Goal: Obtain resource: Obtain resource

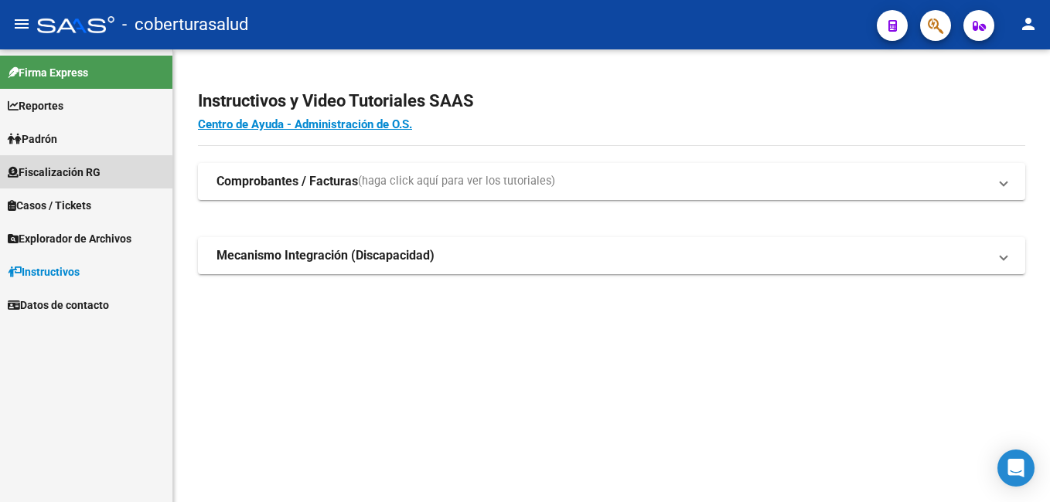
click at [70, 174] on span "Fiscalización RG" at bounding box center [54, 172] width 93 height 17
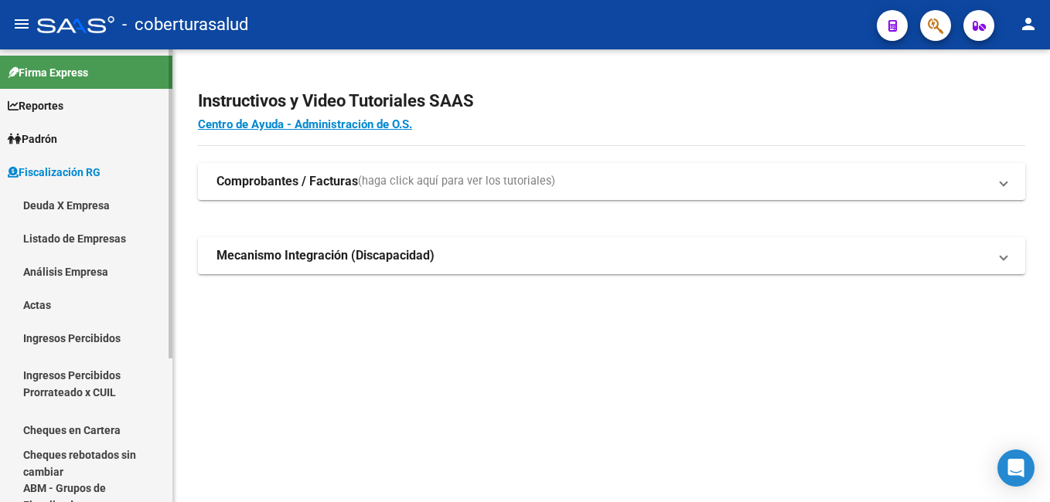
click at [67, 267] on link "Análisis Empresa" at bounding box center [86, 271] width 172 height 33
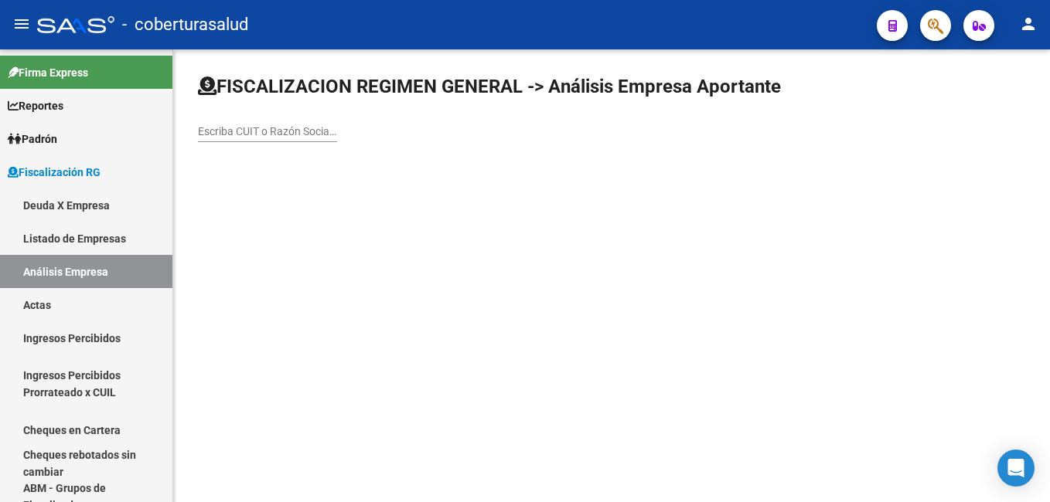
click at [197, 125] on div "FISCALIZACION REGIMEN GENERAL -> Análisis Empresa Aportante Escriba CUIT o Razó…" at bounding box center [611, 120] width 877 height 143
click at [205, 134] on input "Escriba CUIT o Razón Social para buscar" at bounding box center [267, 131] width 139 height 13
paste input "30714340677"
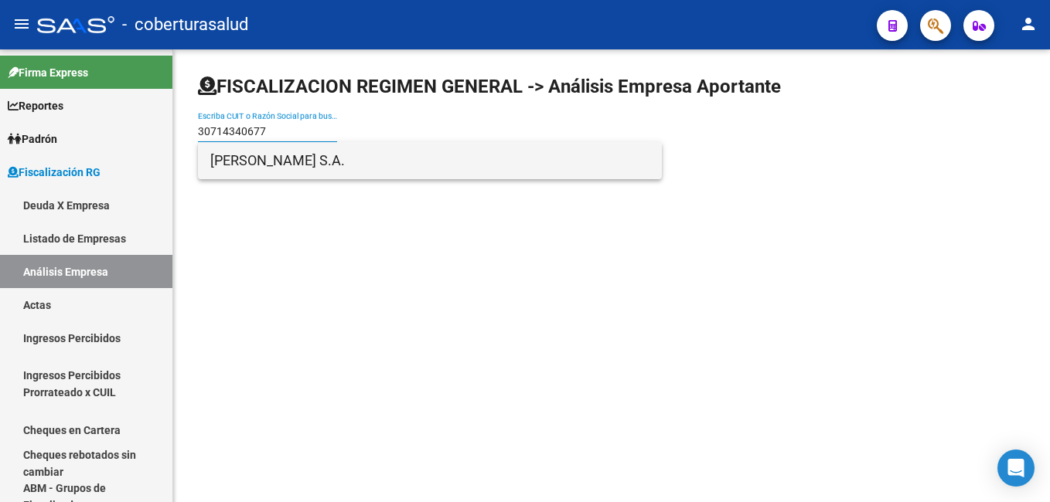
type input "30714340677"
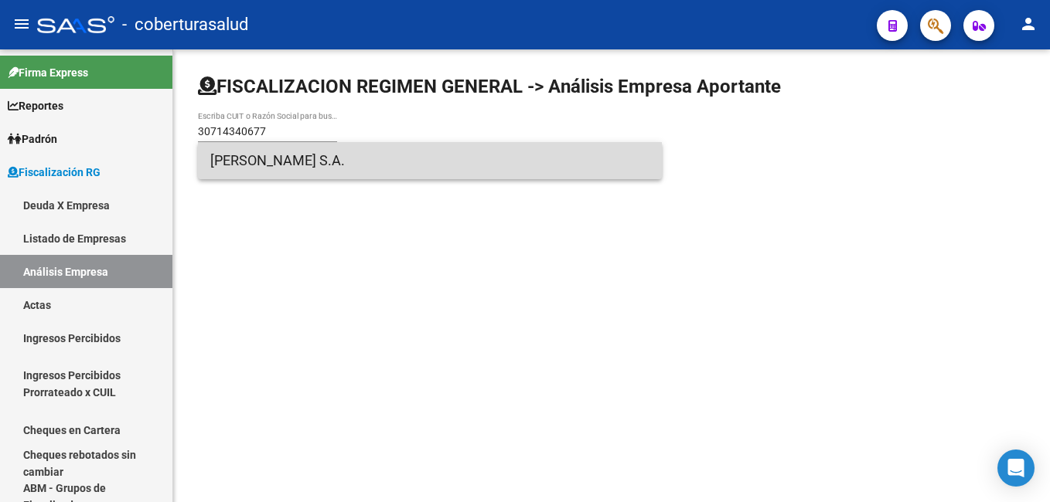
click at [266, 163] on span "[PERSON_NAME] S.A." at bounding box center [429, 160] width 439 height 37
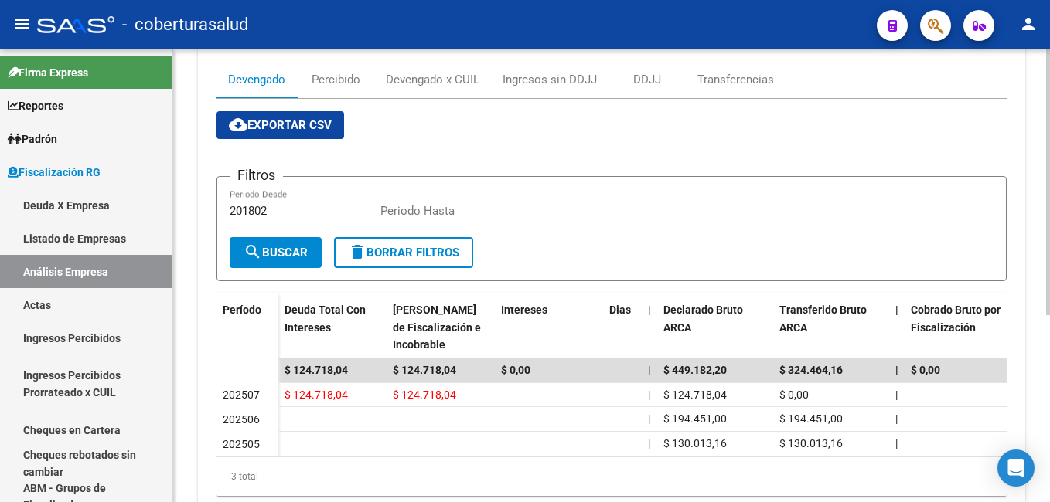
scroll to position [155, 0]
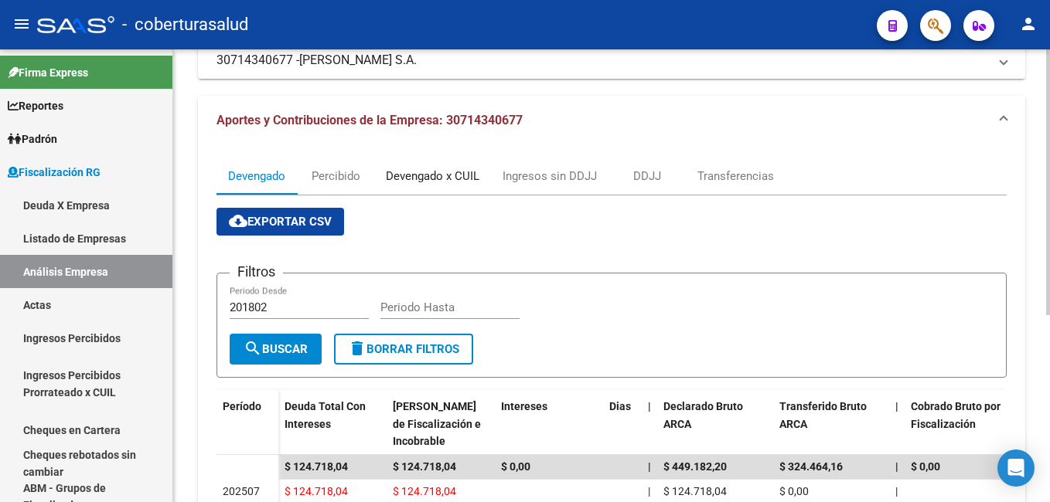
click at [433, 176] on div "Devengado x CUIL" at bounding box center [433, 176] width 94 height 17
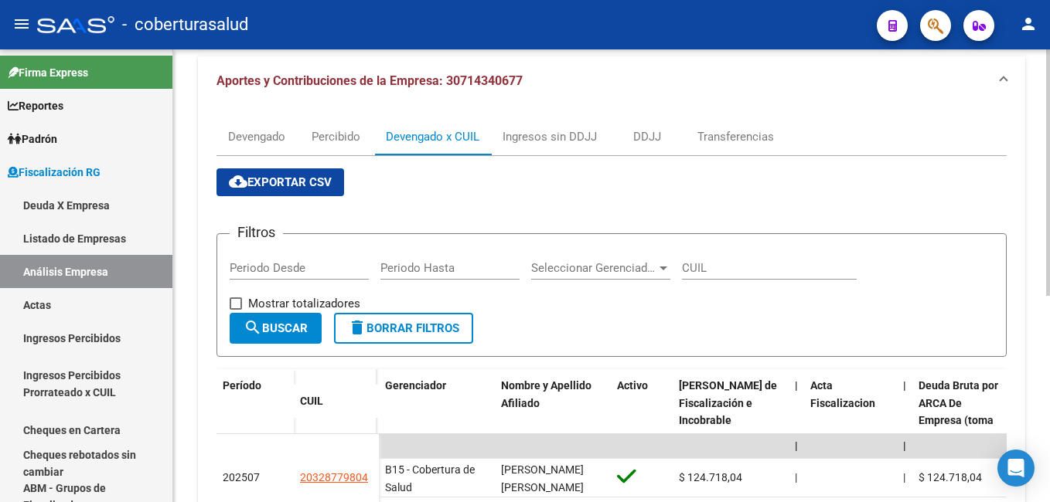
scroll to position [232, 0]
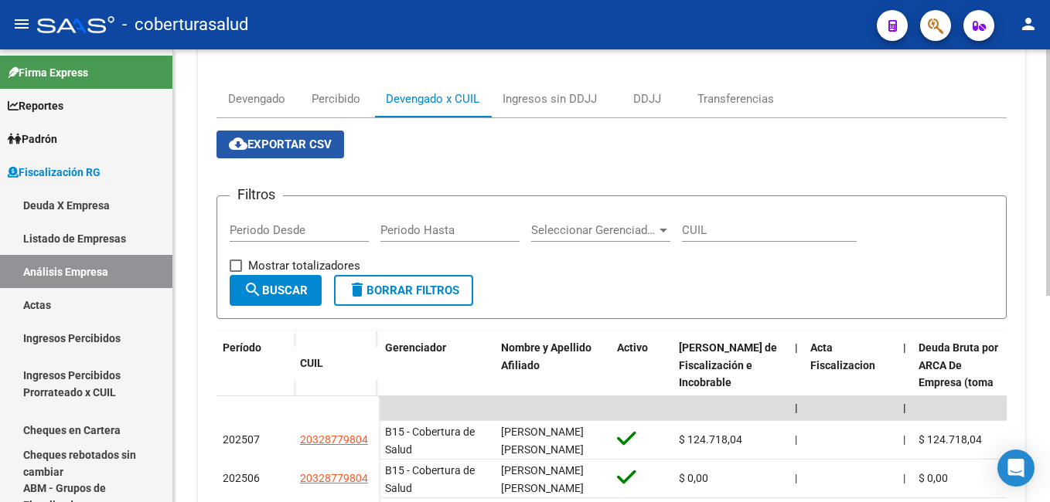
click at [298, 148] on span "cloud_download Exportar CSV" at bounding box center [280, 145] width 103 height 14
